Goal: Information Seeking & Learning: Learn about a topic

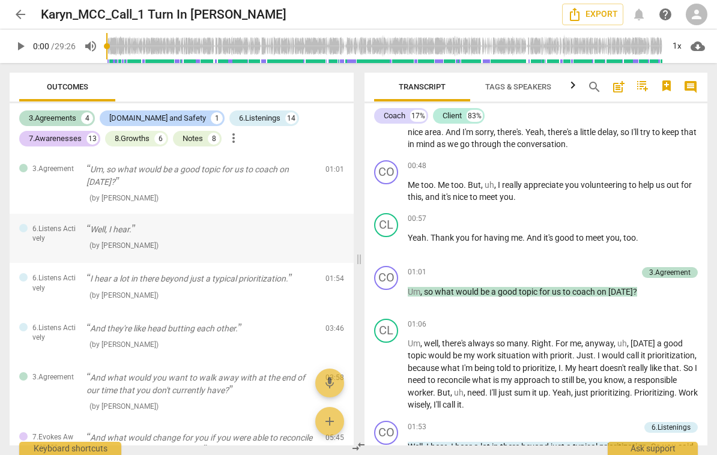
scroll to position [420, 0]
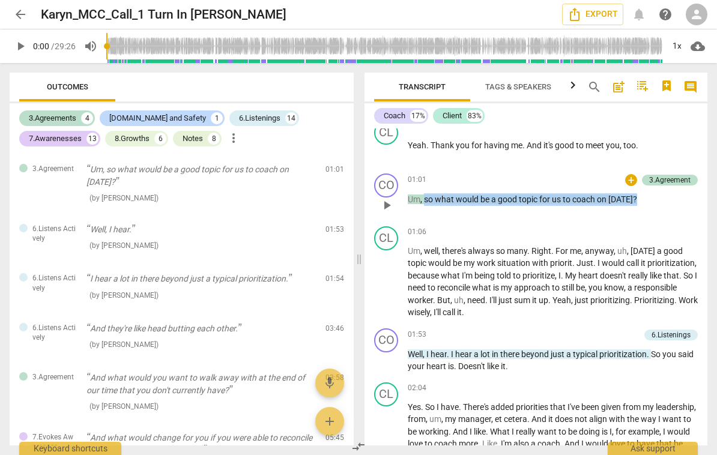
drag, startPoint x: 643, startPoint y: 197, endPoint x: 424, endPoint y: 196, distance: 218.7
click at [424, 196] on p "Um , so what would be a good topic for us to coach on [DATE] ?" at bounding box center [553, 199] width 290 height 13
copy p "so what would be a good topic for us to coach on [DATE] ?"
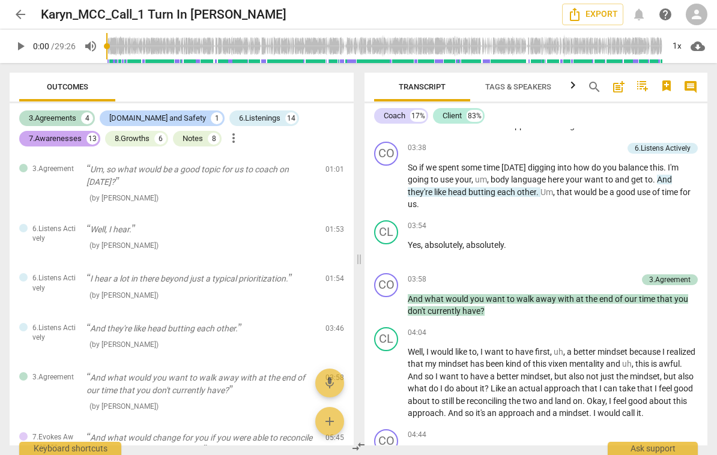
scroll to position [879, 0]
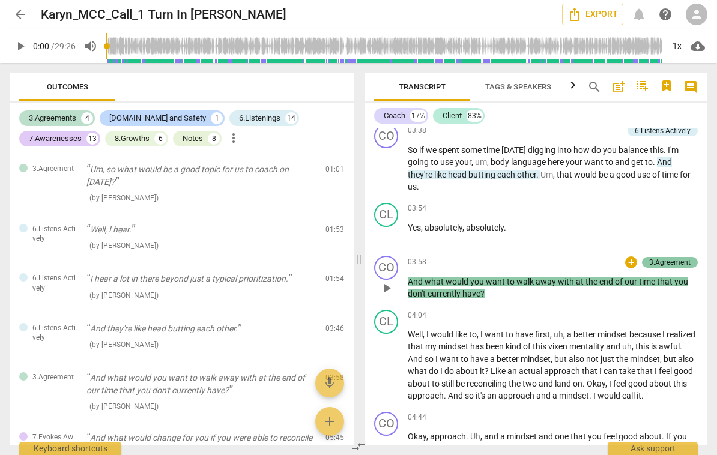
click at [670, 264] on div "3.Agreement" at bounding box center [669, 262] width 41 height 11
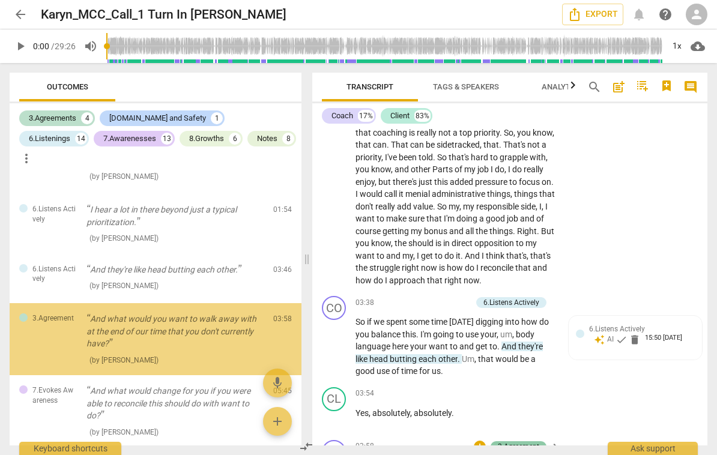
scroll to position [1072, 0]
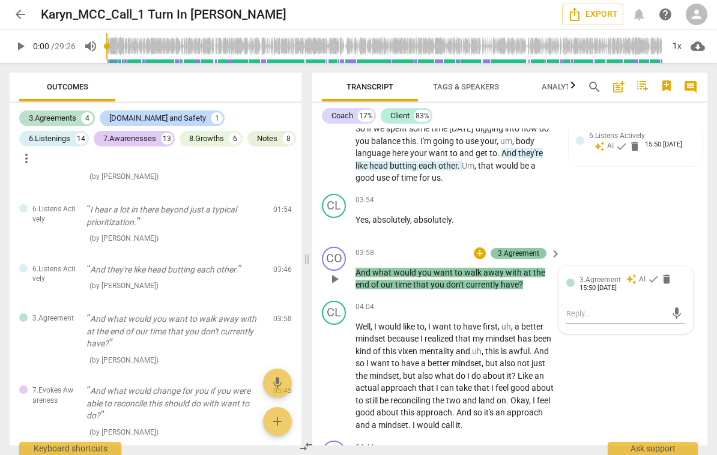
click at [531, 259] on div "3.Agreement" at bounding box center [518, 253] width 41 height 11
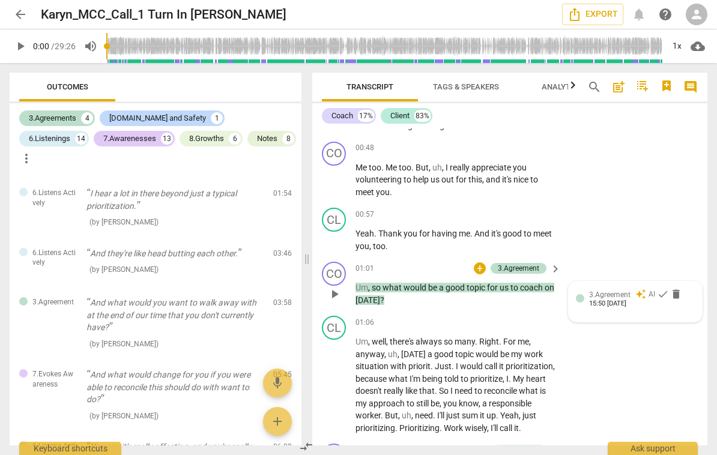
scroll to position [424, 0]
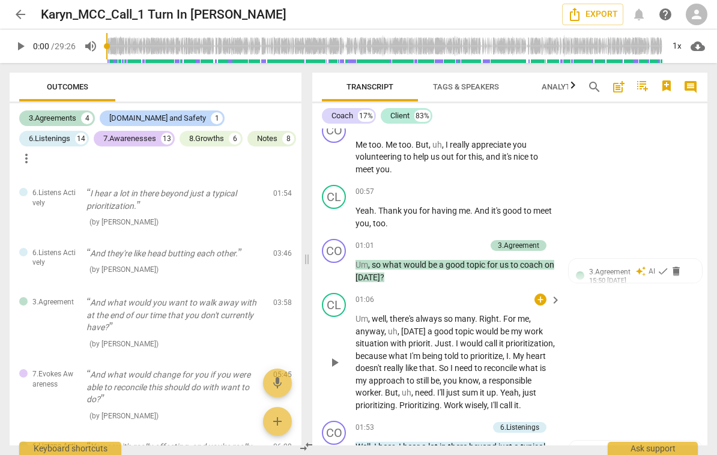
click at [678, 312] on div "CL play_arrow pause 01:06 + keyboard_arrow_right Um , well , there's always so …" at bounding box center [509, 352] width 395 height 128
click at [42, 111] on div "3.Agreements 4" at bounding box center [57, 119] width 76 height 16
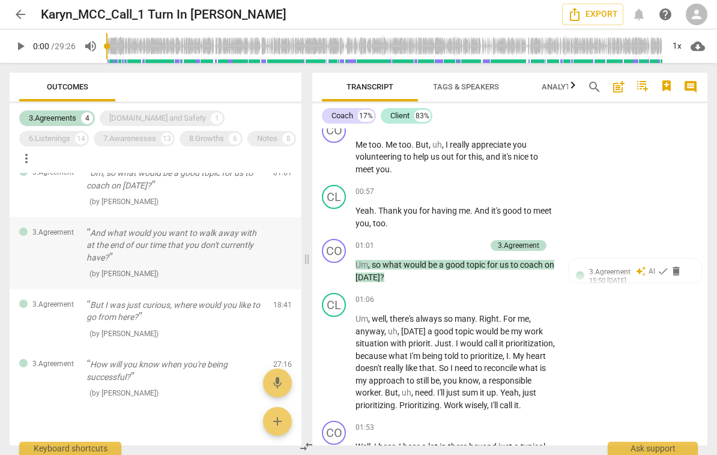
scroll to position [0, 0]
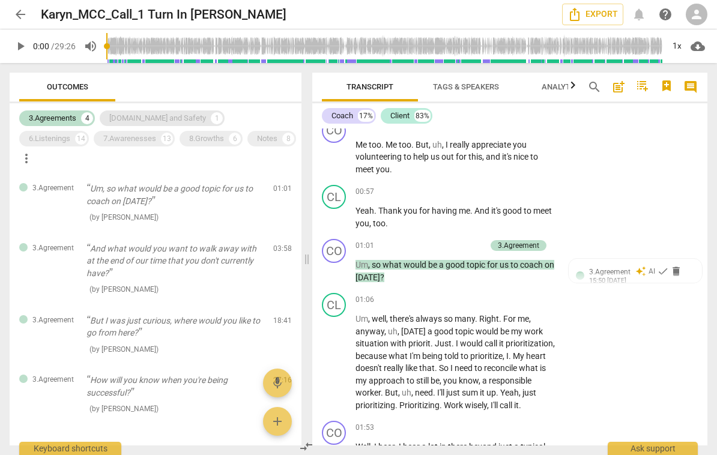
click at [165, 115] on div "[DOMAIN_NAME] and Safety" at bounding box center [157, 118] width 97 height 12
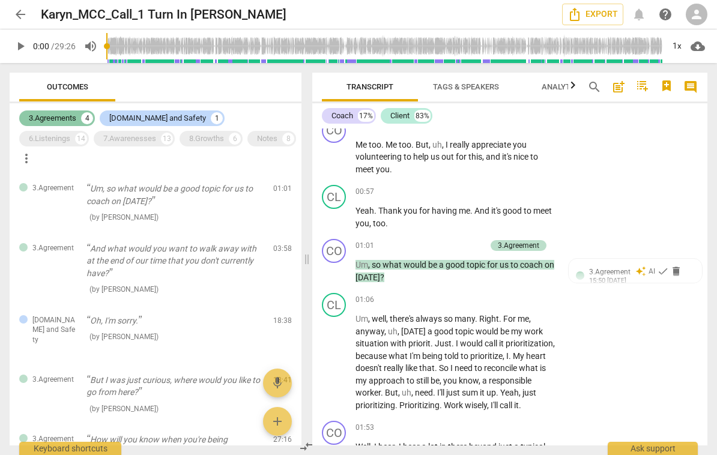
click at [70, 115] on div "3.Agreements" at bounding box center [52, 118] width 47 height 12
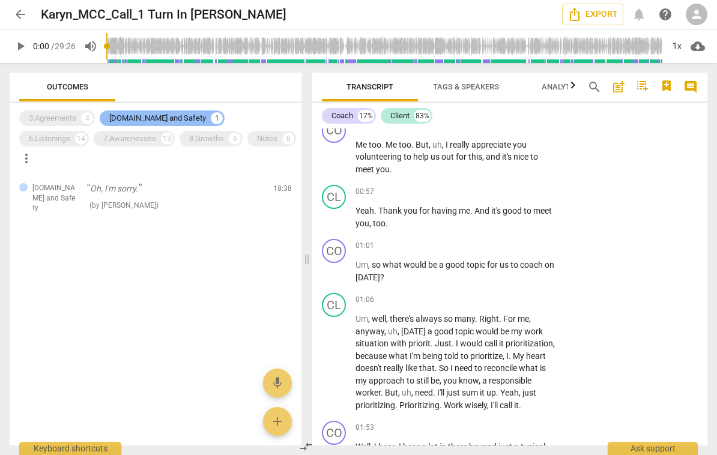
click at [167, 114] on div "[DOMAIN_NAME] and Safety" at bounding box center [157, 118] width 97 height 12
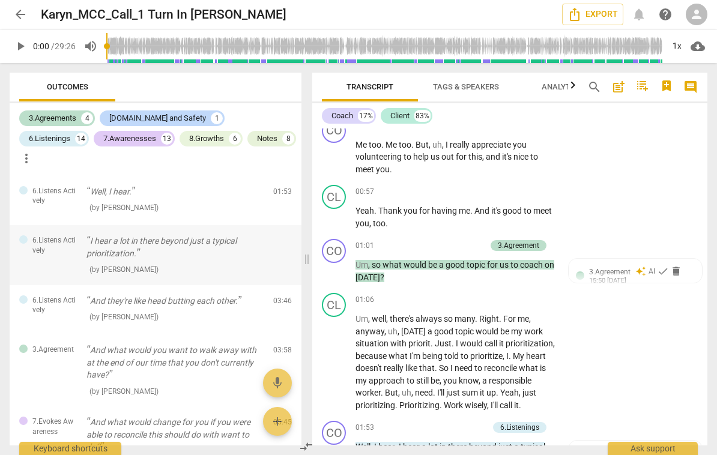
scroll to position [59, 0]
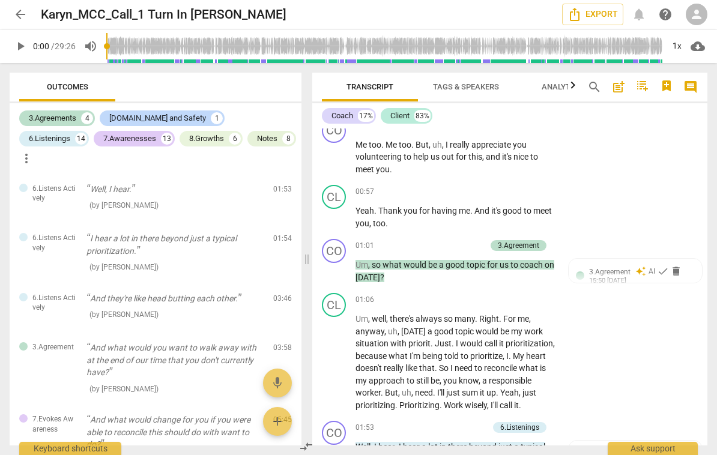
click at [19, 15] on span "arrow_back" at bounding box center [20, 14] width 14 height 14
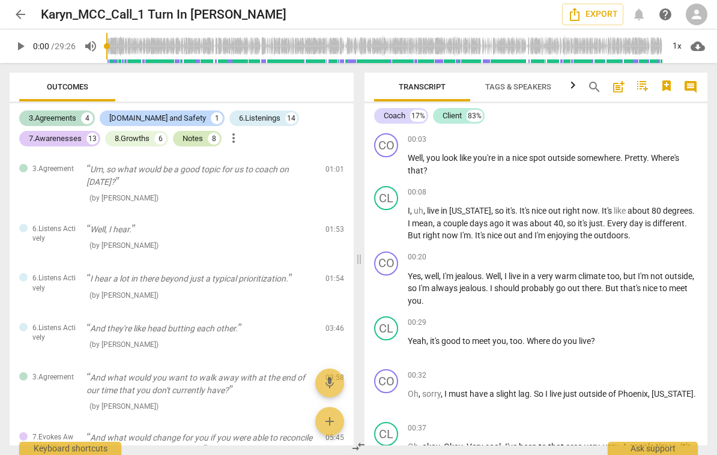
click at [191, 136] on div "Notes" at bounding box center [193, 139] width 20 height 12
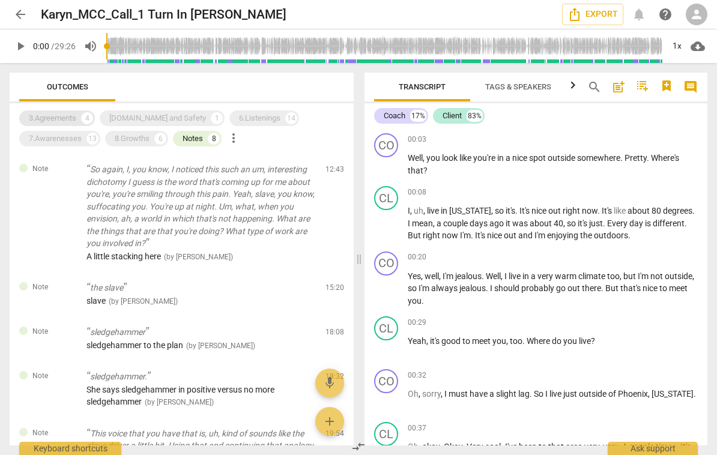
click at [42, 114] on div "3.Agreements" at bounding box center [52, 118] width 47 height 12
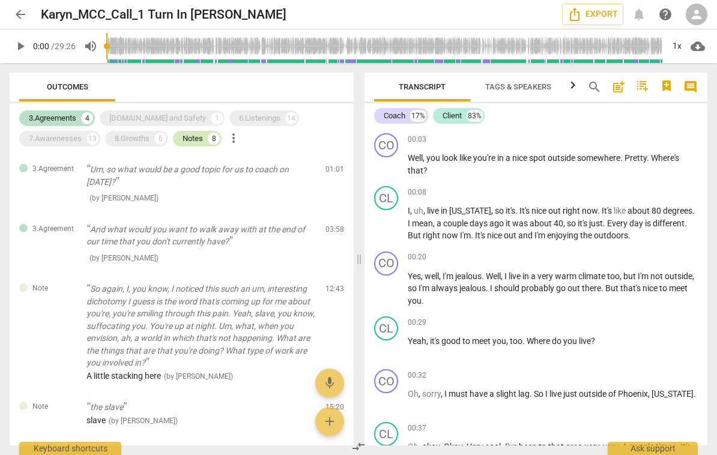
click at [190, 138] on div "Notes" at bounding box center [193, 139] width 20 height 12
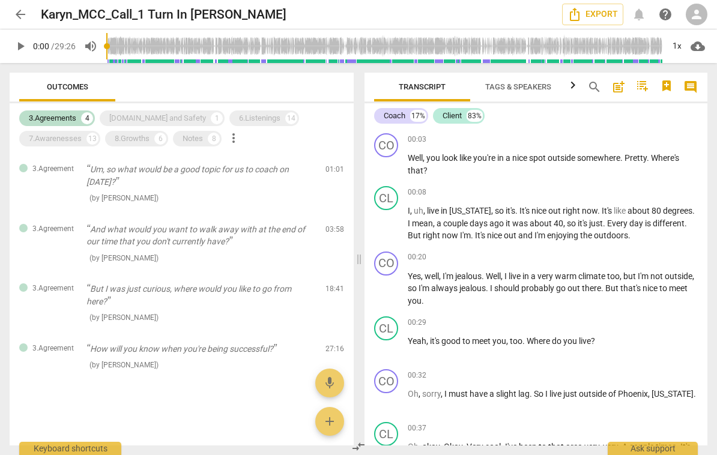
click at [22, 47] on span "play_arrow" at bounding box center [20, 46] width 14 height 14
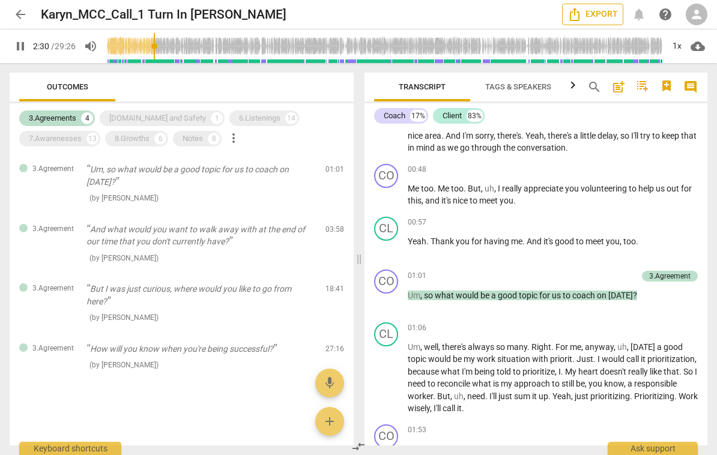
scroll to position [647, 0]
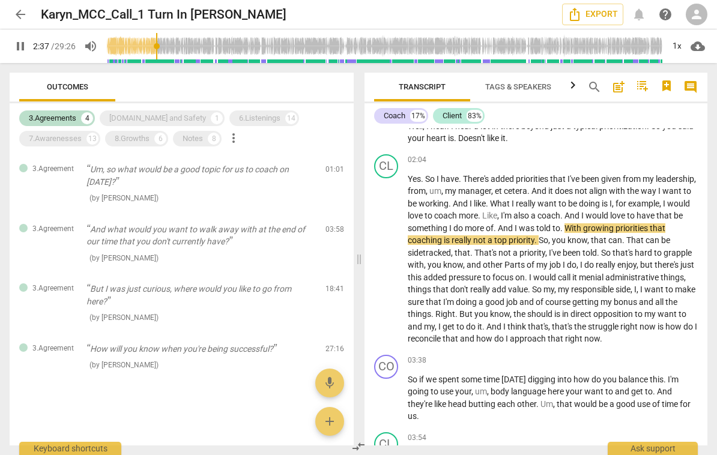
type input "158"
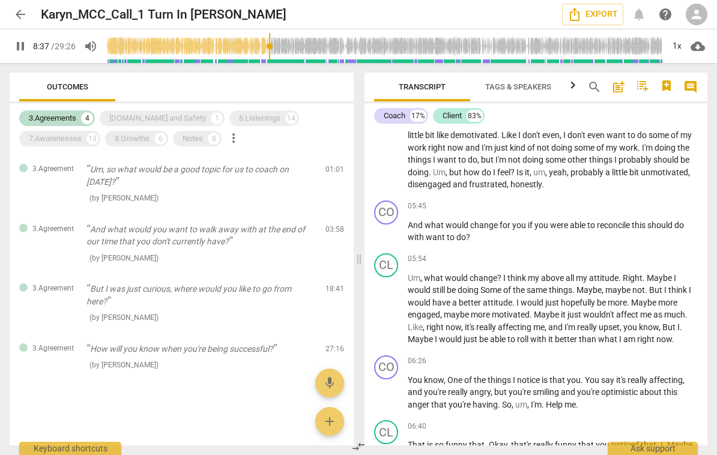
scroll to position [1951, 0]
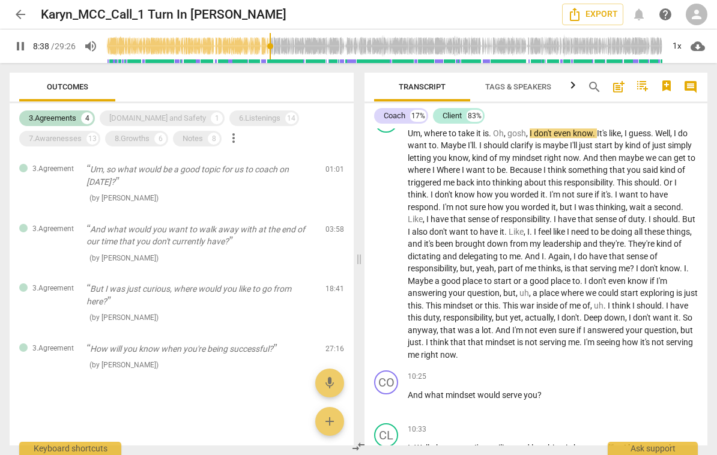
click at [23, 45] on span "pause" at bounding box center [20, 46] width 14 height 14
click at [23, 47] on span "play_arrow" at bounding box center [20, 46] width 14 height 14
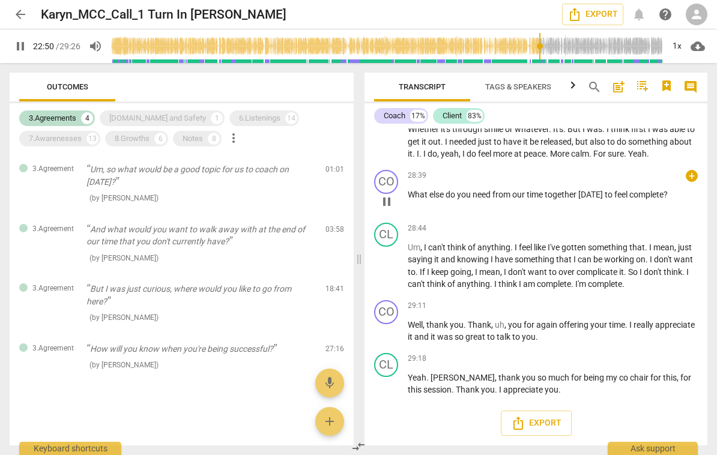
scroll to position [6185, 0]
type input "1380"
